Goal: Task Accomplishment & Management: Use online tool/utility

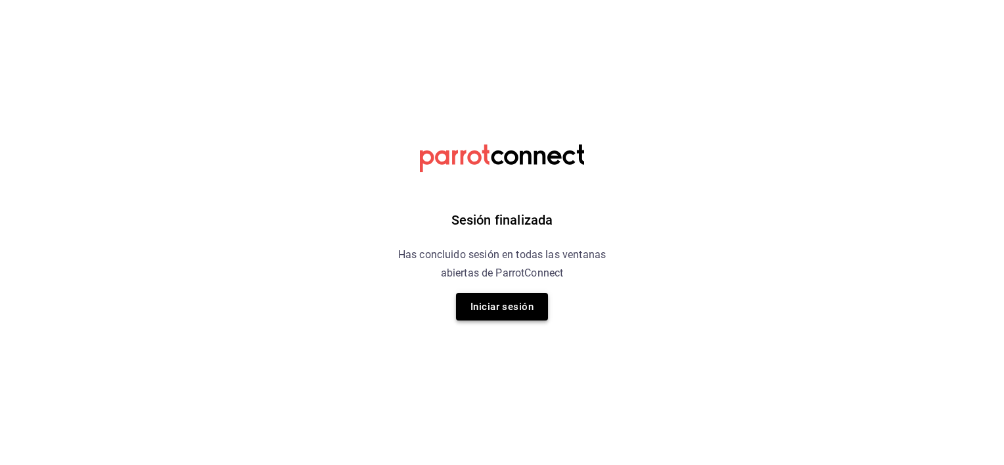
click at [502, 311] on button "Iniciar sesión" at bounding box center [502, 307] width 92 height 28
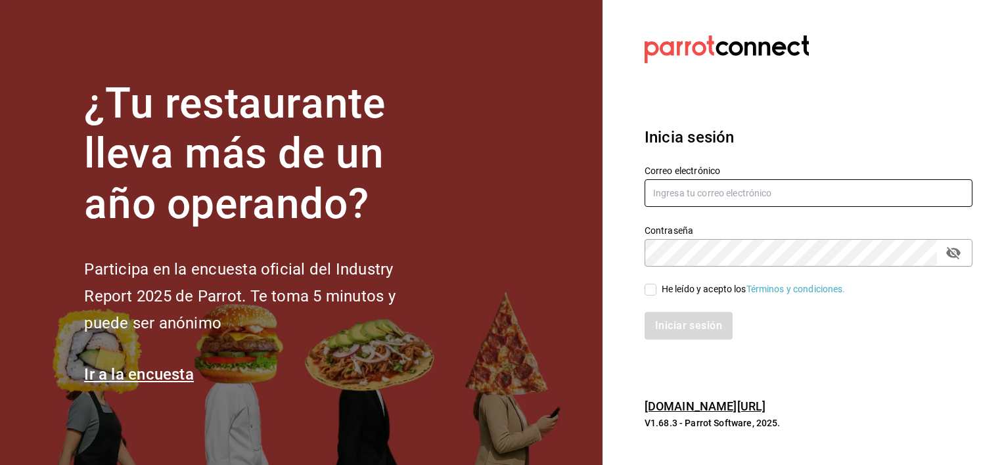
type input "luis.urbina@grupocosteno.com"
click at [652, 294] on input "He leído y acepto los Términos y condiciones." at bounding box center [651, 290] width 12 height 12
checkbox input "true"
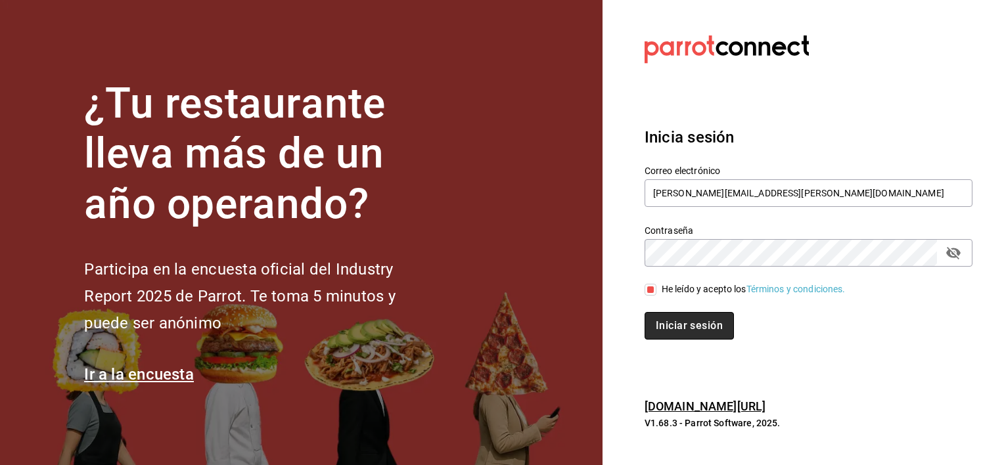
click at [686, 323] on button "Iniciar sesión" at bounding box center [689, 326] width 89 height 28
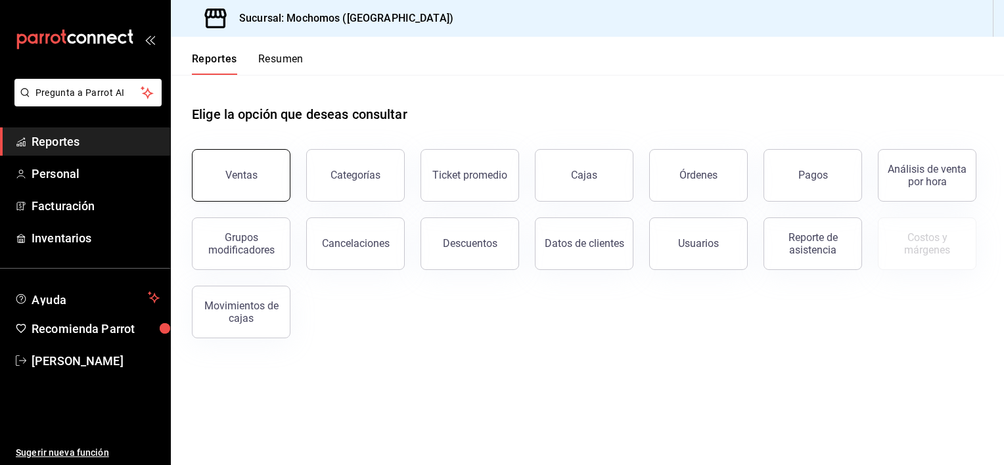
click at [234, 166] on button "Ventas" at bounding box center [241, 175] width 99 height 53
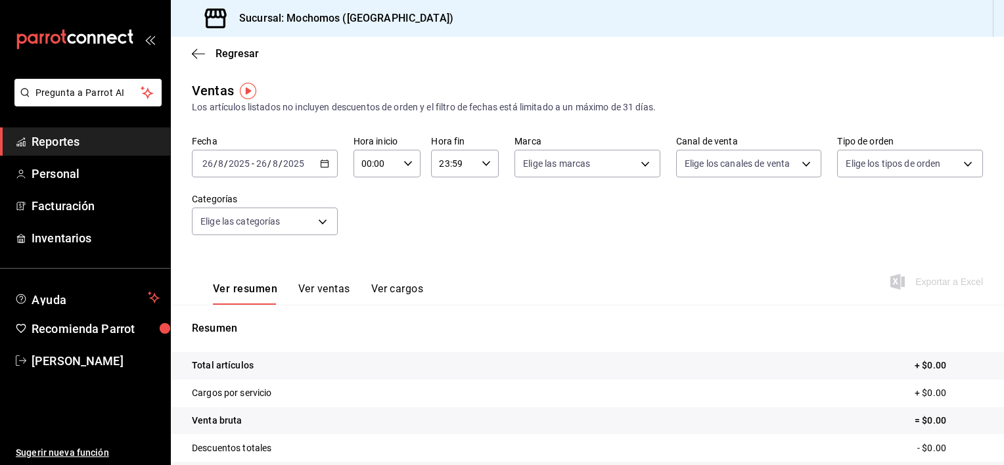
click at [324, 163] on \(Stroke\) "button" at bounding box center [324, 162] width 7 height 1
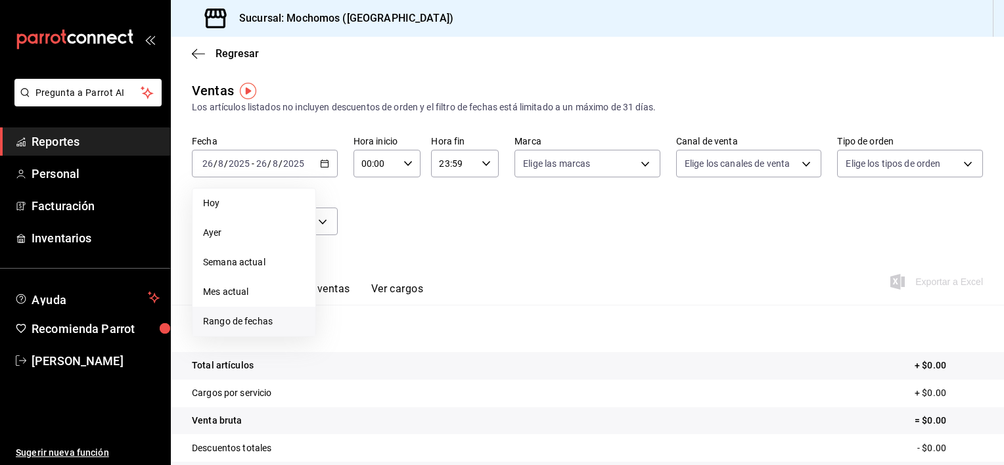
click at [266, 323] on span "Rango de fechas" at bounding box center [254, 322] width 102 height 14
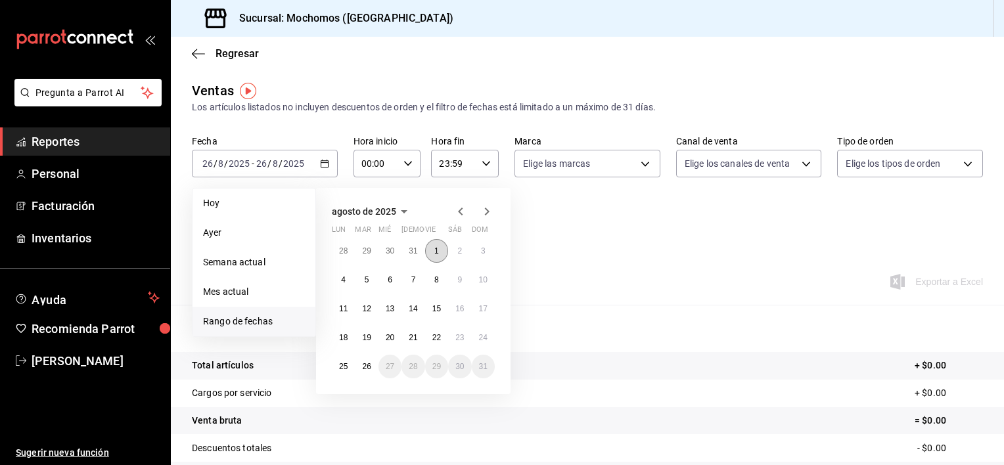
click at [431, 247] on button "1" at bounding box center [436, 251] width 23 height 24
click at [370, 367] on abbr "26" at bounding box center [366, 366] width 9 height 9
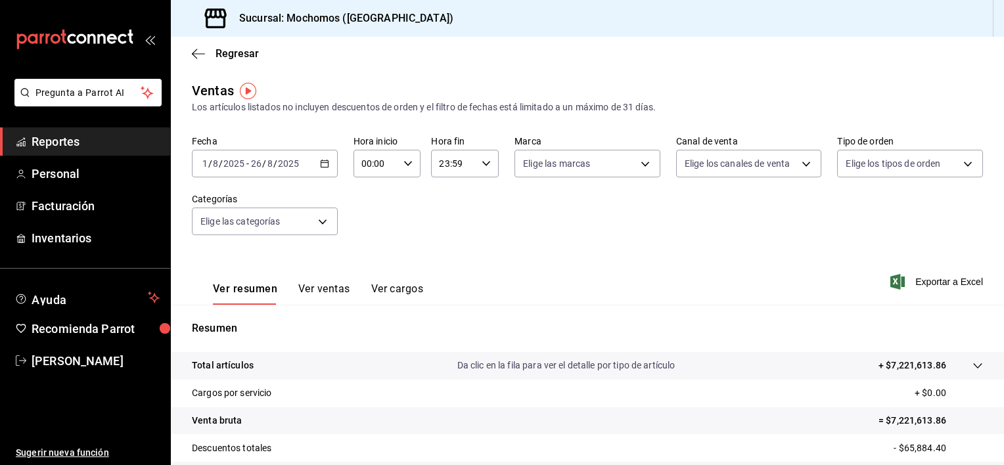
click at [404, 164] on \(Stroke\) "button" at bounding box center [408, 163] width 8 height 5
click at [368, 231] on span "01" at bounding box center [368, 228] width 12 height 11
type input "01:00"
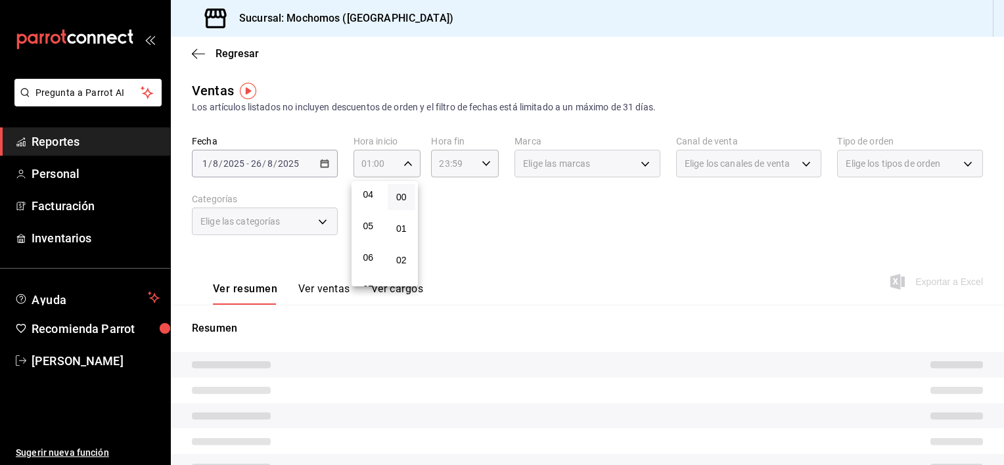
scroll to position [131, 0]
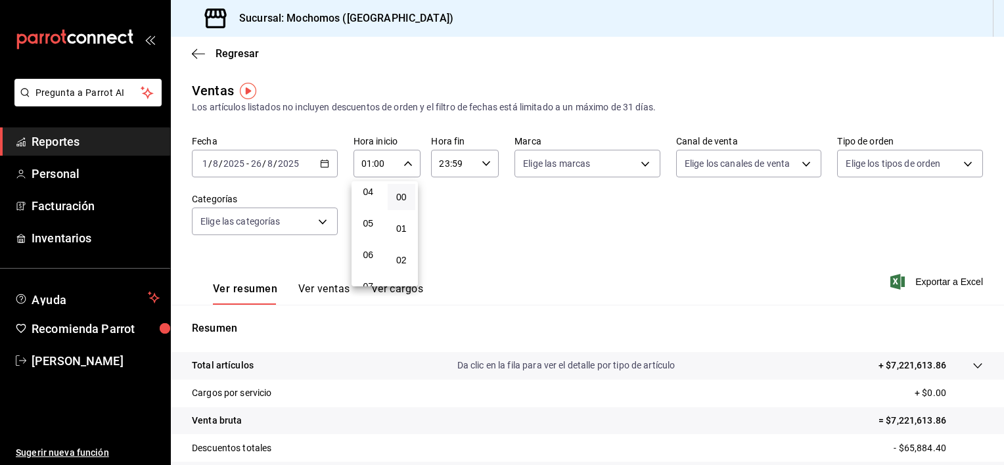
click at [368, 229] on span "05" at bounding box center [368, 223] width 12 height 11
type input "05:00"
click at [368, 229] on span "05" at bounding box center [368, 223] width 12 height 11
drag, startPoint x: 368, startPoint y: 231, endPoint x: 620, endPoint y: 212, distance: 252.4
click at [620, 212] on div "00 01 02 03 04 05 06 07 08 09 10 11 12 13 14 15 16 17 18 19 20 21 22 23 00 01 0…" at bounding box center [502, 234] width 1004 height 461
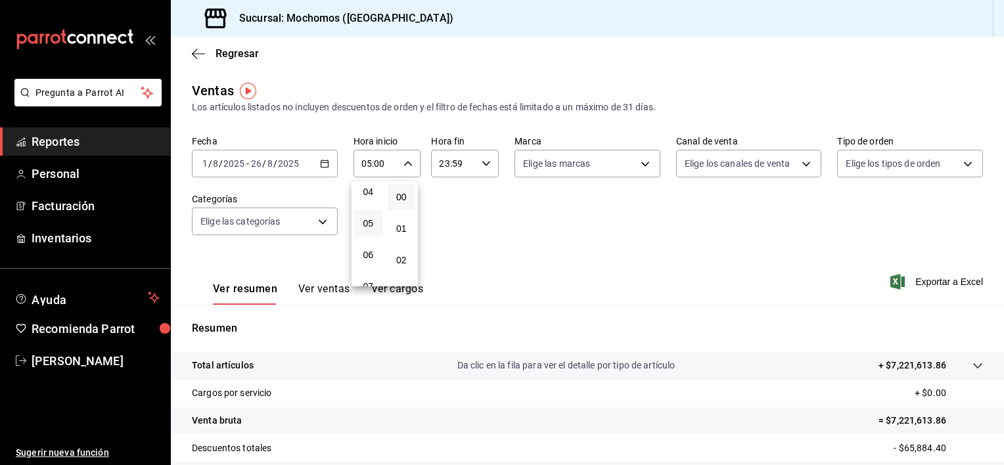
click at [620, 212] on div at bounding box center [502, 232] width 1004 height 465
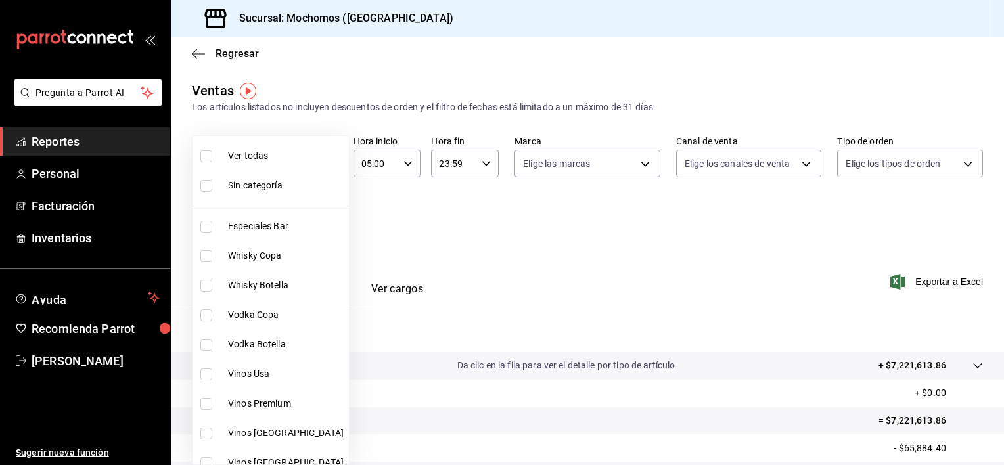
click at [327, 222] on body "Pregunta a Parrot AI Reportes Personal Facturación Inventarios Ayuda Recomienda…" at bounding box center [502, 232] width 1004 height 465
click at [223, 226] on li "Especiales Bar" at bounding box center [271, 227] width 156 height 30
type input "3341872a-5347-4118-8f87-61381635e763"
checkbox input "true"
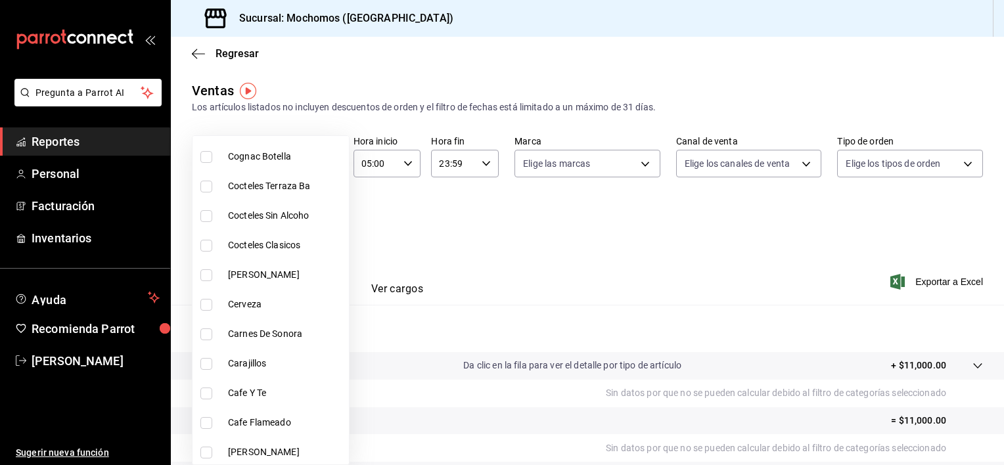
scroll to position [1610, 0]
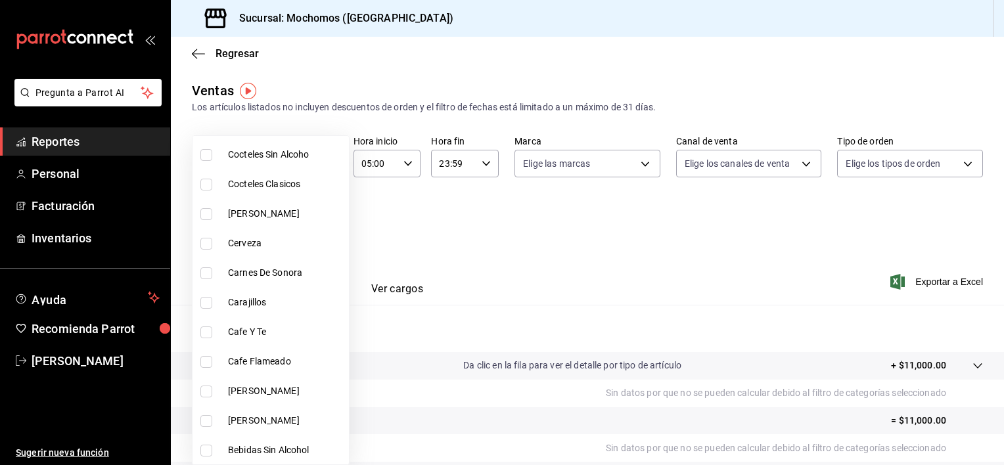
click at [229, 300] on span "Carajillos" at bounding box center [286, 303] width 116 height 14
type input "3341872a-5347-4118-8f87-61381635e763,f12e2600-a1ab-45d5-872c-e55078facfc8"
checkbox input "true"
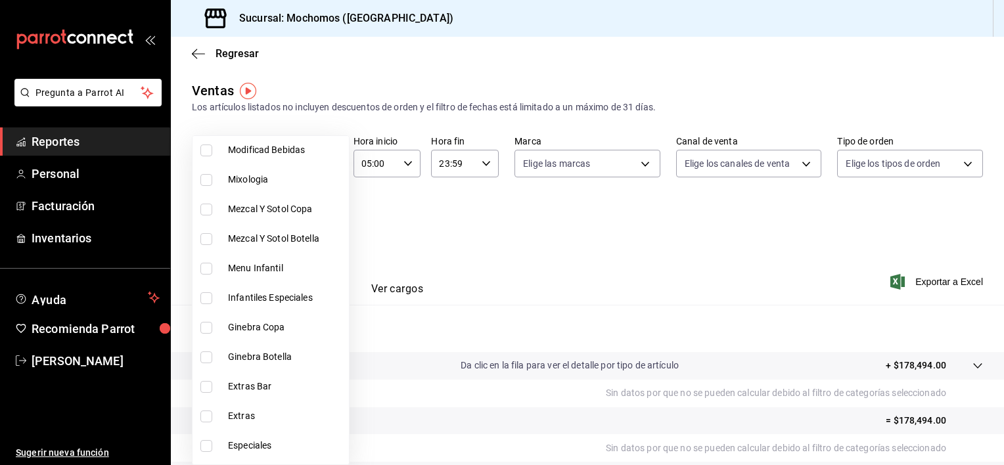
scroll to position [1042, 0]
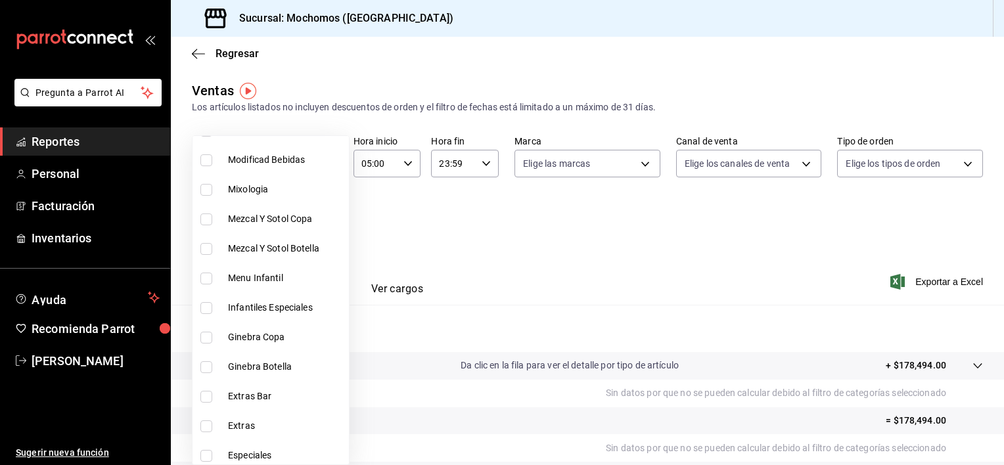
click at [202, 182] on li "Mixologia" at bounding box center [271, 190] width 156 height 30
type input "3341872a-5347-4118-8f87-61381635e763,f12e2600-a1ab-45d5-872c-e55078facfc8,4fda9…"
checkbox input "true"
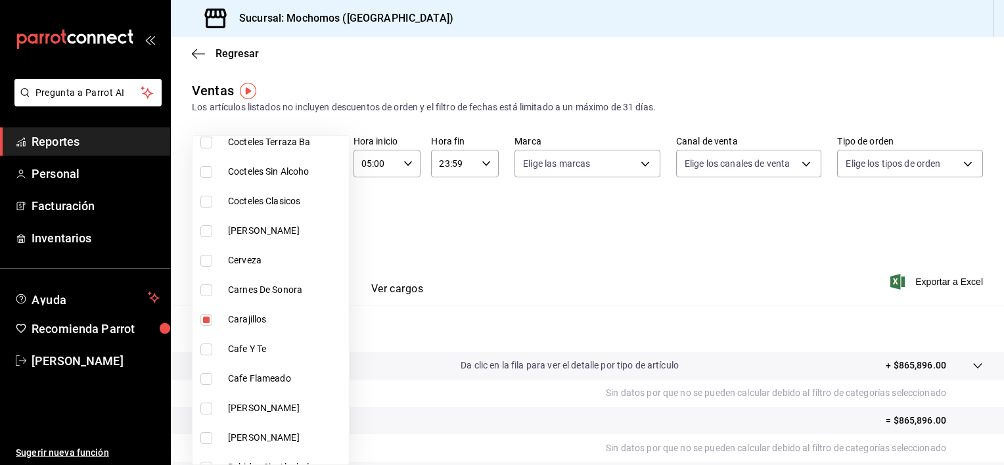
scroll to position [1610, 0]
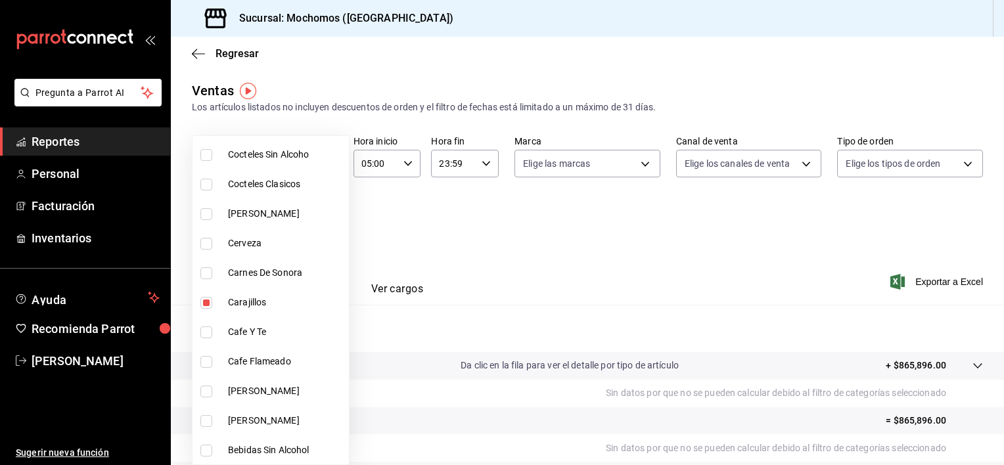
click at [518, 266] on div at bounding box center [502, 232] width 1004 height 465
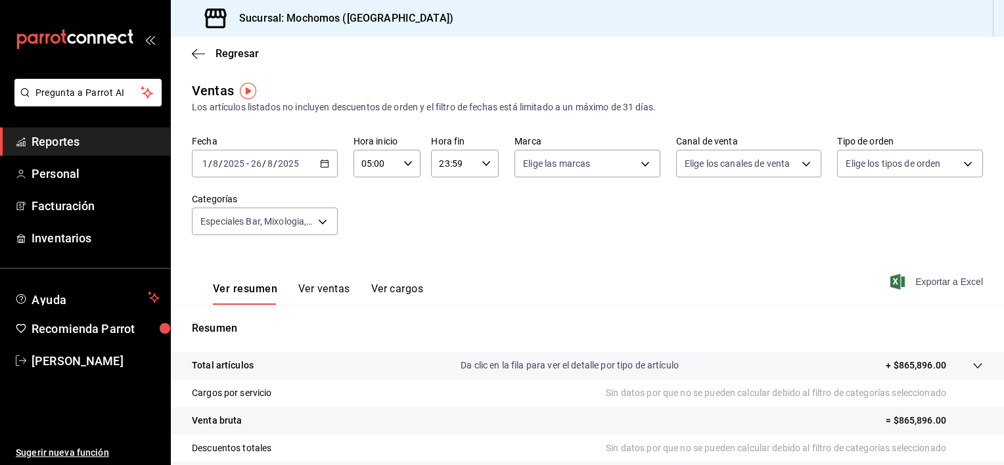
click at [915, 281] on span "Exportar a Excel" at bounding box center [938, 282] width 90 height 16
